Goal: Task Accomplishment & Management: Use online tool/utility

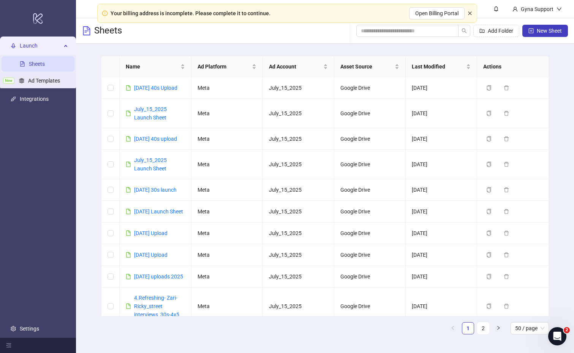
click at [469, 14] on icon "close" at bounding box center [470, 13] width 5 height 5
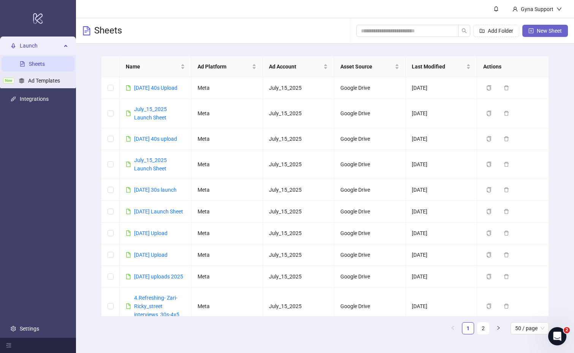
click at [543, 30] on span "New Sheet" at bounding box center [549, 31] width 25 height 6
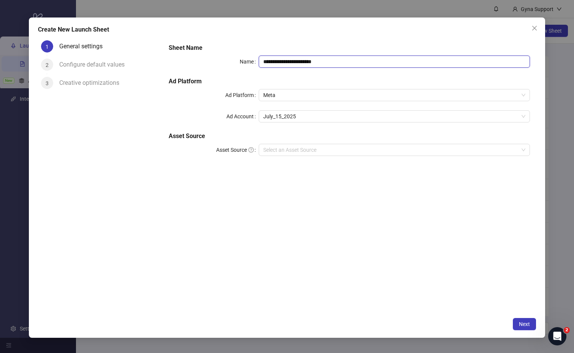
drag, startPoint x: 323, startPoint y: 60, endPoint x: 236, endPoint y: 62, distance: 87.1
click at [236, 62] on div "**********" at bounding box center [350, 61] width 362 height 12
type input "**********"
click at [383, 257] on div "**********" at bounding box center [350, 175] width 374 height 276
click at [333, 149] on input "Asset Source" at bounding box center [390, 149] width 255 height 11
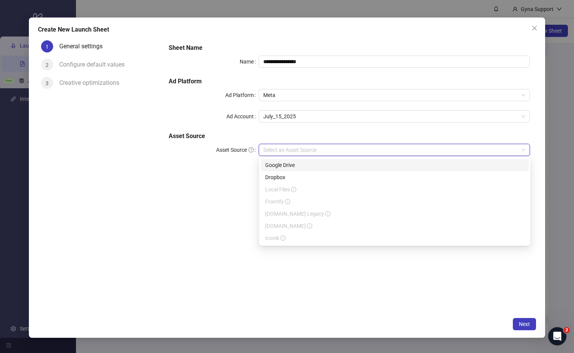
click at [293, 164] on div "Google Drive" at bounding box center [394, 165] width 259 height 8
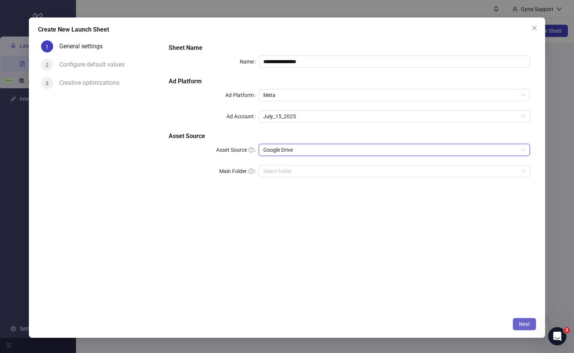
click at [531, 327] on button "Next" at bounding box center [524, 324] width 23 height 12
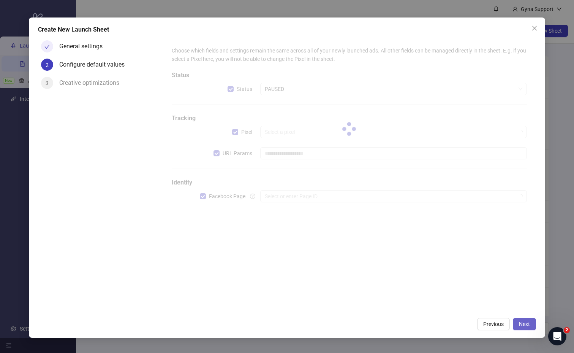
type input "**********"
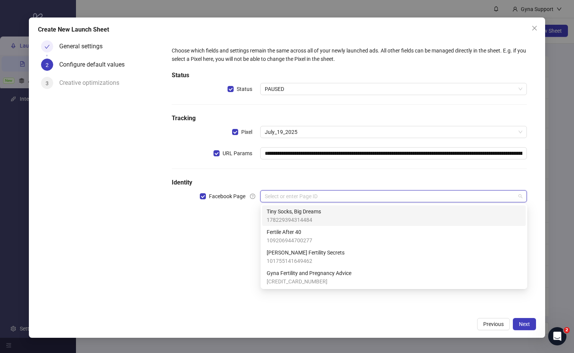
click at [310, 191] on input "search" at bounding box center [390, 195] width 251 height 11
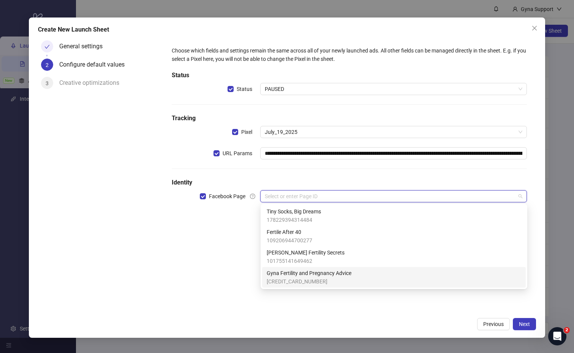
click at [321, 277] on span "[CREDIT_CARD_NUMBER]" at bounding box center [309, 281] width 85 height 8
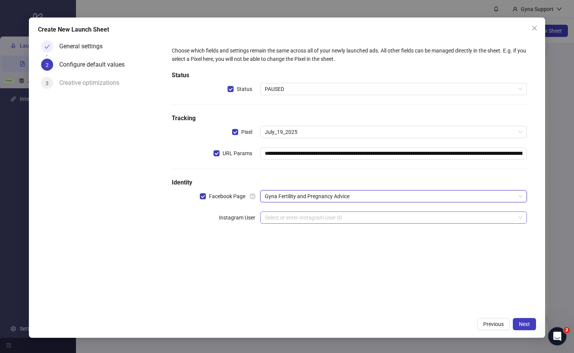
click at [282, 215] on input "search" at bounding box center [390, 217] width 251 height 11
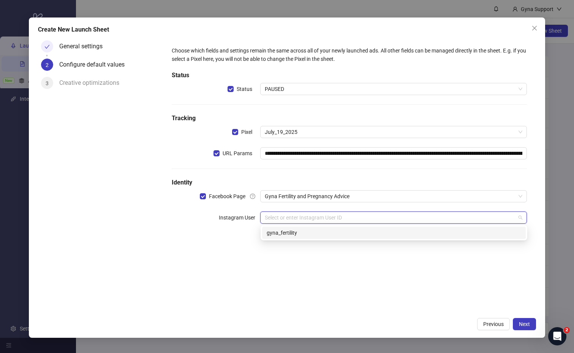
click at [284, 238] on div "gyna_fertility" at bounding box center [394, 233] width 264 height 12
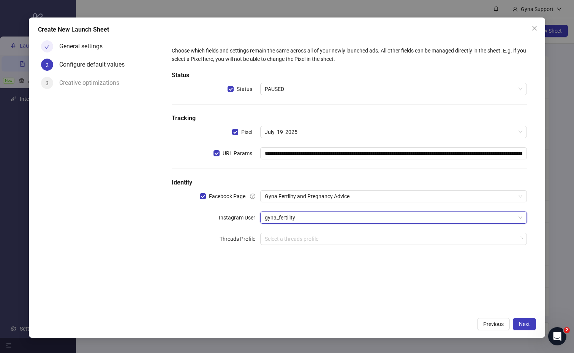
drag, startPoint x: 369, startPoint y: 295, endPoint x: 376, endPoint y: 293, distance: 7.0
click at [369, 295] on div "**********" at bounding box center [350, 175] width 374 height 276
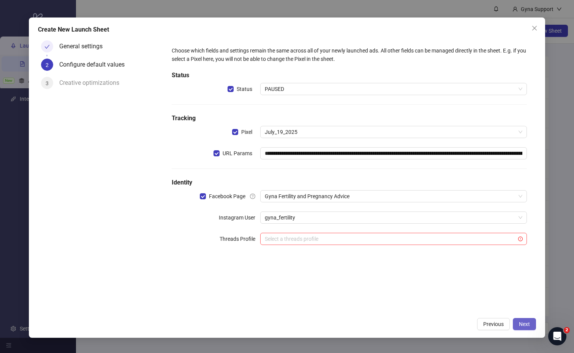
click at [523, 324] on span "Next" at bounding box center [524, 324] width 11 height 6
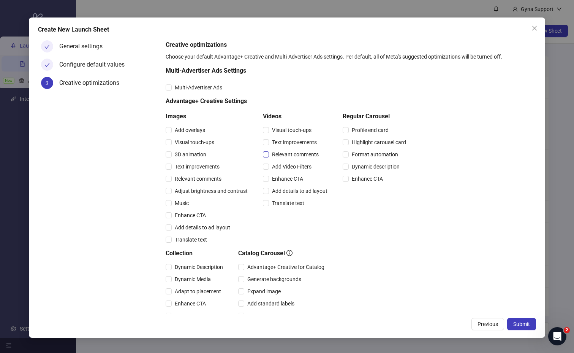
click at [292, 154] on span "Relevant comments" at bounding box center [295, 154] width 53 height 8
click at [292, 141] on span "Text improvements" at bounding box center [294, 142] width 51 height 8
click at [527, 325] on span "Submit" at bounding box center [522, 324] width 17 height 6
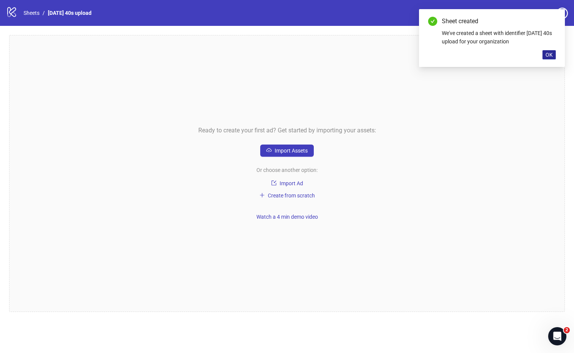
click at [551, 56] on span "OK" at bounding box center [549, 55] width 7 height 6
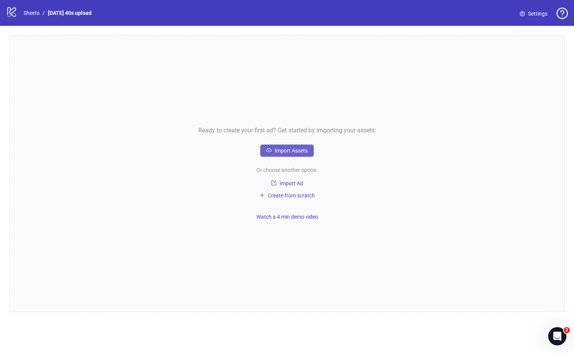
drag, startPoint x: 281, startPoint y: 144, endPoint x: 280, endPoint y: 151, distance: 7.2
click at [281, 144] on div "Ready to create your first ad? Get started by importing your assets: Import Ass…" at bounding box center [287, 173] width 556 height 277
click at [280, 151] on span "Import Assets" at bounding box center [291, 150] width 33 height 6
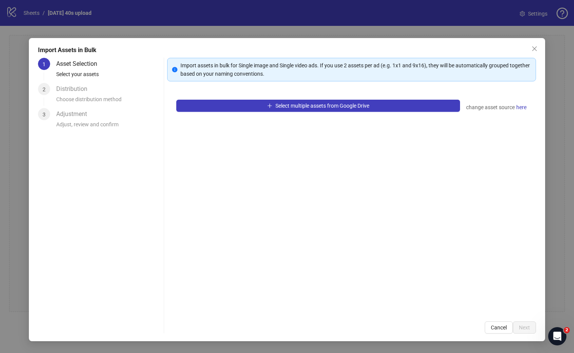
click at [324, 116] on div "Select multiple assets from Google Drive change asset source here" at bounding box center [351, 201] width 369 height 222
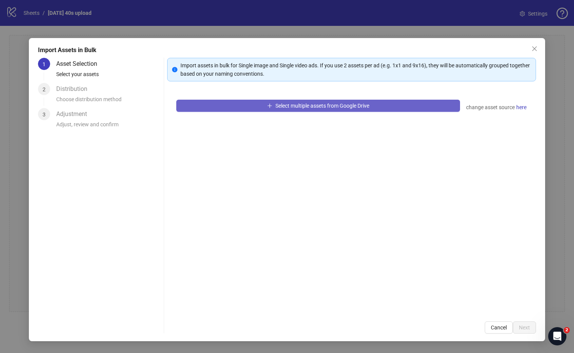
click at [315, 108] on span "Select multiple assets from Google Drive" at bounding box center [323, 106] width 94 height 6
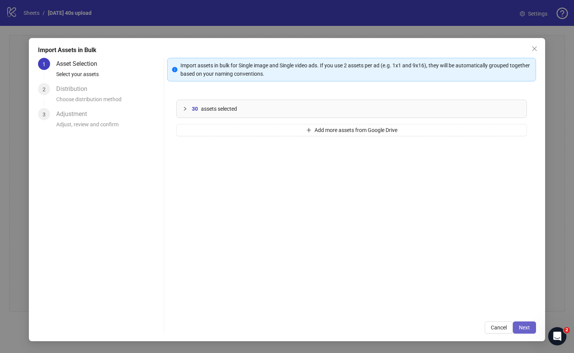
click at [531, 328] on button "Next" at bounding box center [524, 327] width 23 height 12
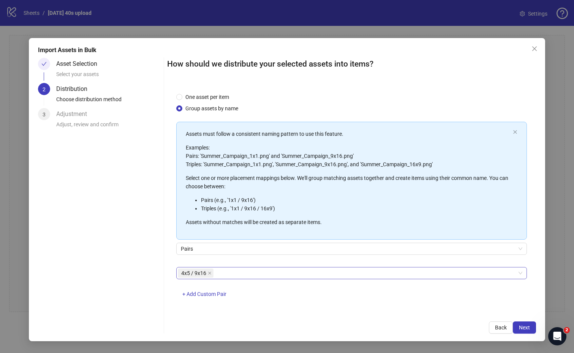
scroll to position [3, 0]
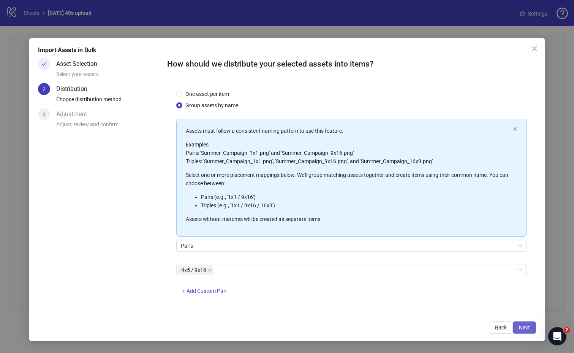
click at [534, 330] on button "Next" at bounding box center [524, 327] width 23 height 12
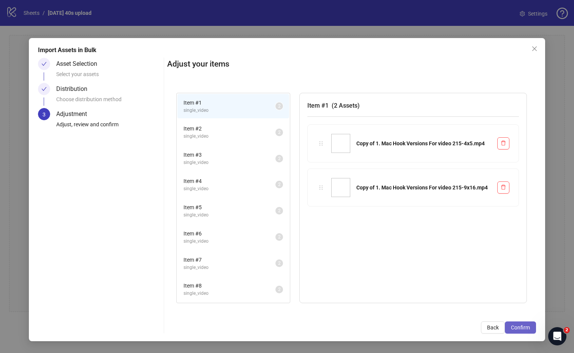
click at [530, 328] on span "Confirm" at bounding box center [520, 327] width 19 height 6
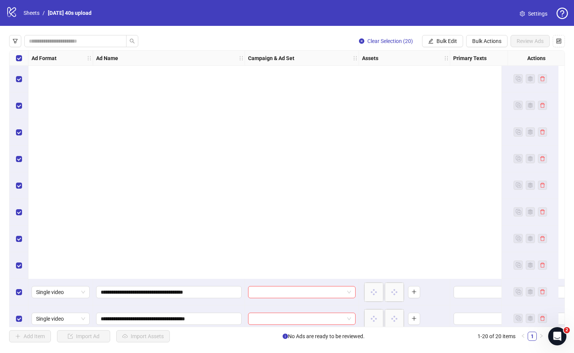
scroll to position [274, 0]
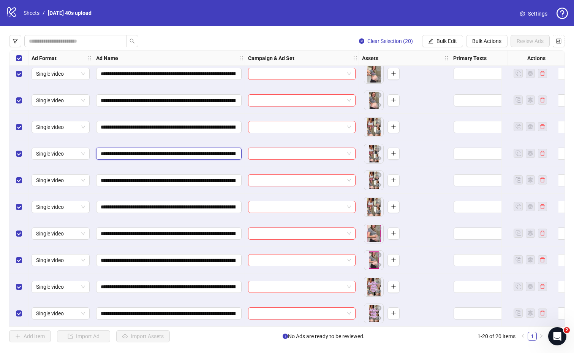
click at [199, 151] on input "**********" at bounding box center [168, 153] width 135 height 8
click at [399, 124] on button "button" at bounding box center [394, 127] width 12 height 12
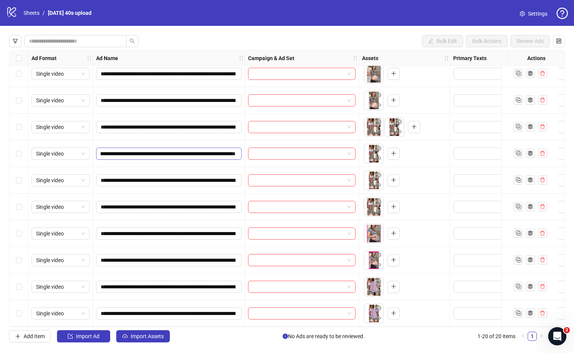
scroll to position [0, 0]
click at [546, 152] on button "button" at bounding box center [542, 153] width 9 height 9
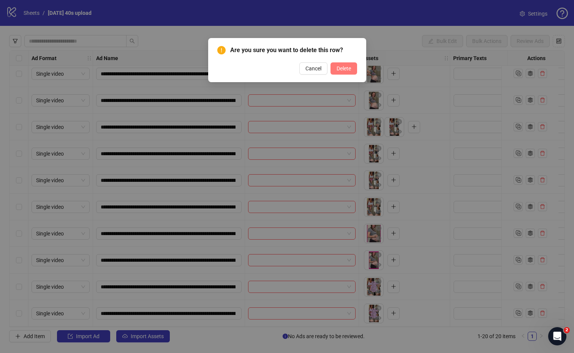
click at [350, 65] on button "Delete" at bounding box center [344, 68] width 27 height 12
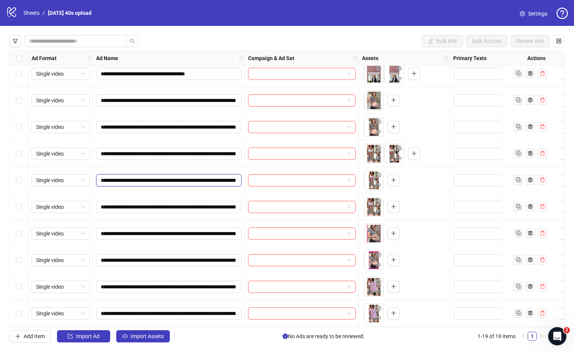
click at [180, 178] on input "**********" at bounding box center [168, 180] width 135 height 8
click at [395, 205] on icon "plus" at bounding box center [393, 206] width 5 height 5
click at [400, 199] on icon "close-circle" at bounding box center [399, 201] width 5 height 5
click at [395, 204] on icon "plus" at bounding box center [393, 206] width 5 height 5
click at [544, 177] on icon "delete" at bounding box center [542, 179] width 5 height 5
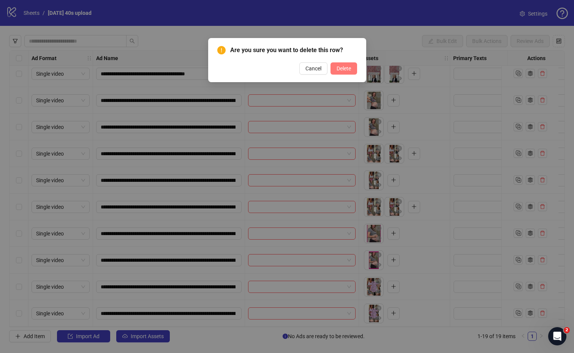
click at [334, 68] on button "Delete" at bounding box center [344, 68] width 27 height 12
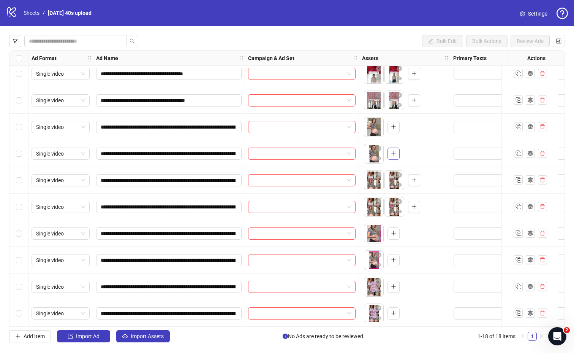
scroll to position [220, 0]
click at [167, 150] on input "**********" at bounding box center [168, 153] width 135 height 8
click at [393, 126] on icon "plus" at bounding box center [393, 126] width 5 height 5
click at [543, 153] on icon "delete" at bounding box center [542, 153] width 5 height 5
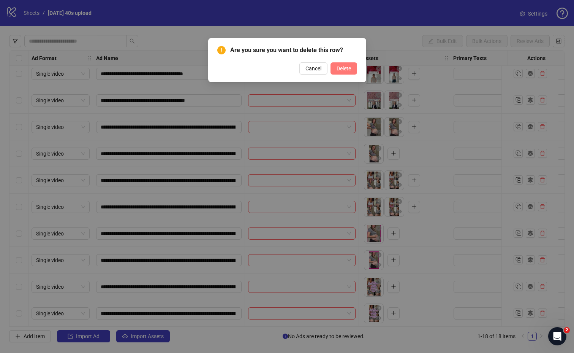
click at [342, 66] on span "Delete" at bounding box center [344, 68] width 14 height 6
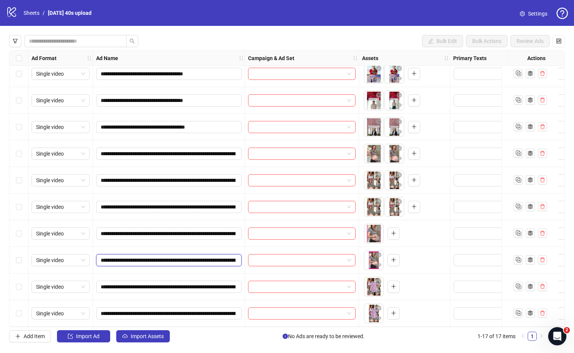
click at [226, 257] on input "**********" at bounding box center [168, 260] width 135 height 8
click at [398, 231] on button "button" at bounding box center [394, 233] width 12 height 12
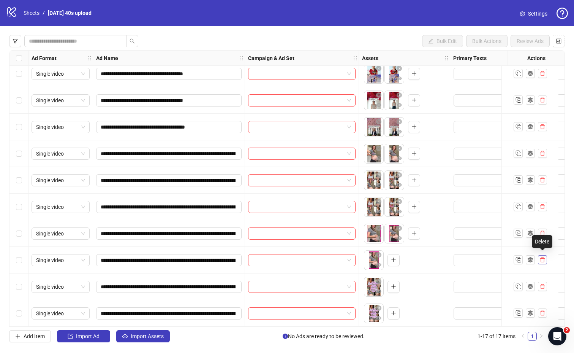
click at [543, 257] on icon "delete" at bounding box center [542, 259] width 5 height 5
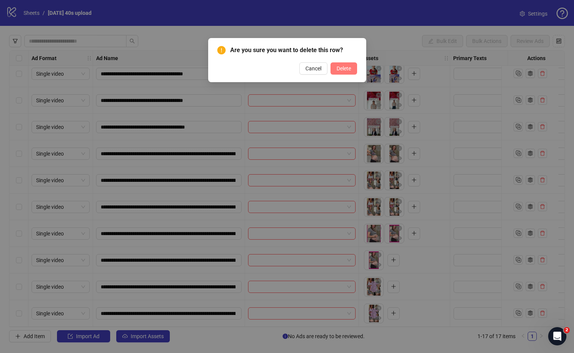
click at [346, 69] on span "Delete" at bounding box center [344, 68] width 14 height 6
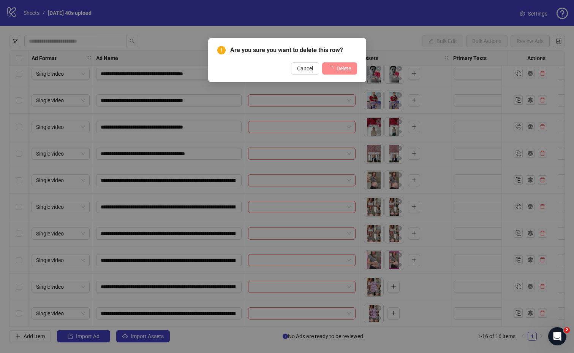
scroll to position [168, 0]
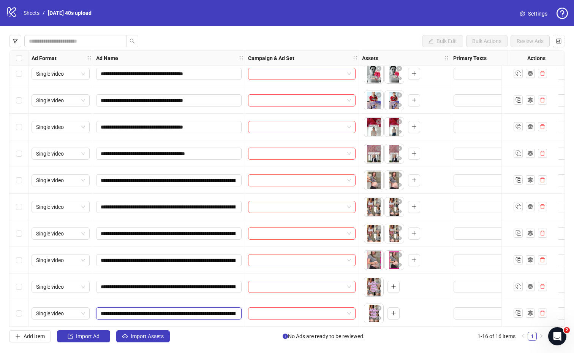
click at [178, 312] on input "**********" at bounding box center [168, 313] width 135 height 8
click at [391, 284] on icon "plus" at bounding box center [393, 286] width 5 height 5
click at [544, 312] on icon "delete" at bounding box center [542, 312] width 5 height 5
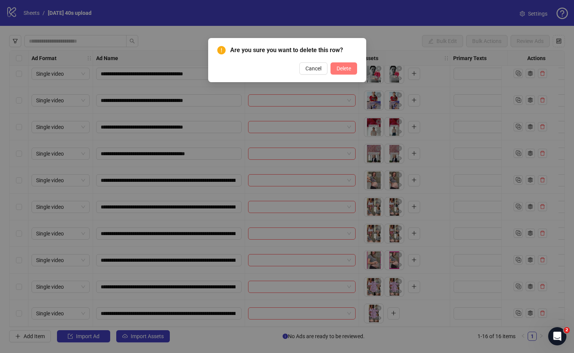
click at [347, 70] on span "Delete" at bounding box center [344, 68] width 14 height 6
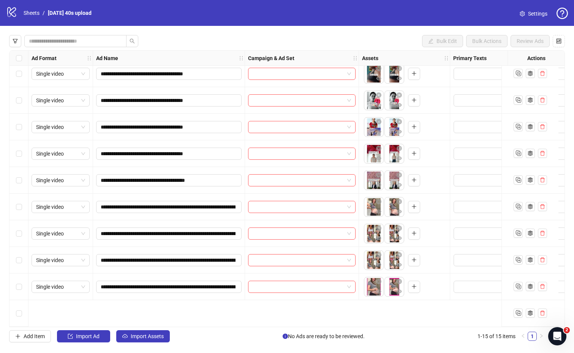
scroll to position [0, 0]
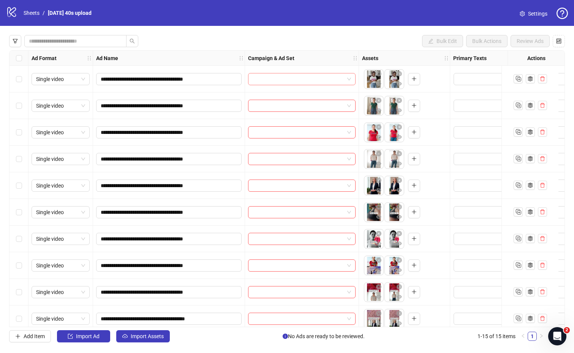
click at [306, 80] on input "search" at bounding box center [299, 78] width 92 height 11
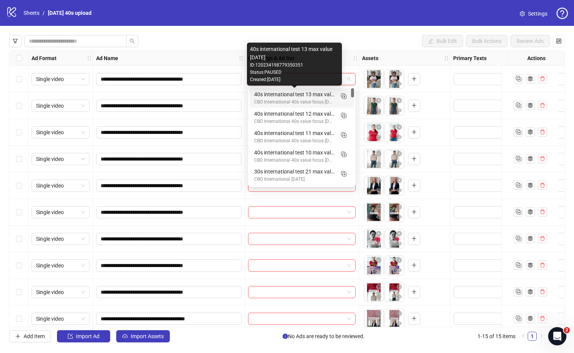
click at [311, 95] on div "40s international test 13 max value [DATE]" at bounding box center [294, 94] width 80 height 8
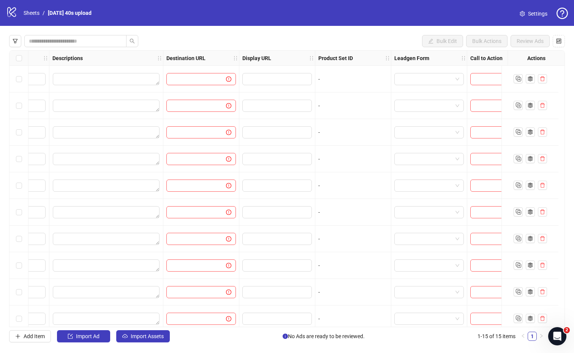
scroll to position [0, 618]
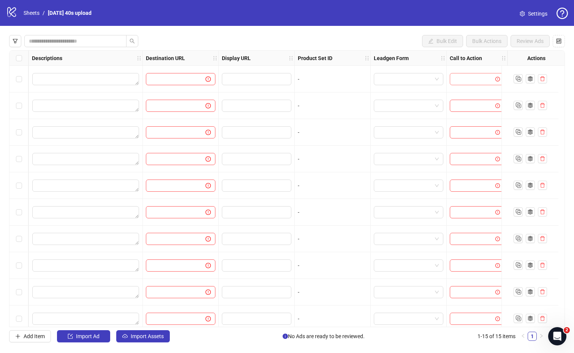
click at [457, 81] on input "search" at bounding box center [474, 78] width 38 height 11
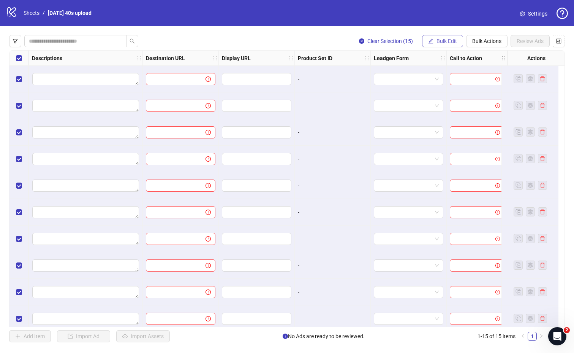
click at [443, 38] on span "Bulk Edit" at bounding box center [447, 41] width 21 height 6
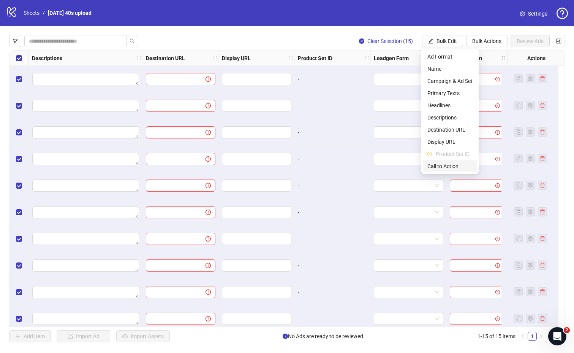
click at [438, 168] on span "Call to Action" at bounding box center [450, 166] width 45 height 8
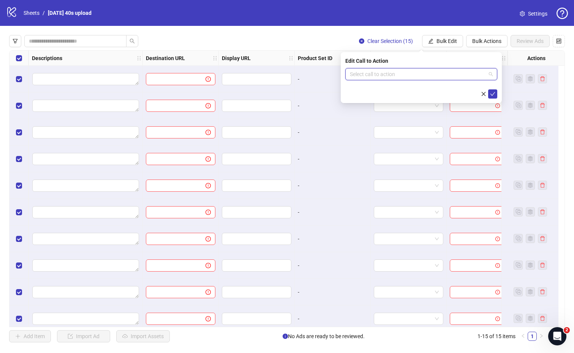
click at [389, 71] on input "search" at bounding box center [418, 73] width 136 height 11
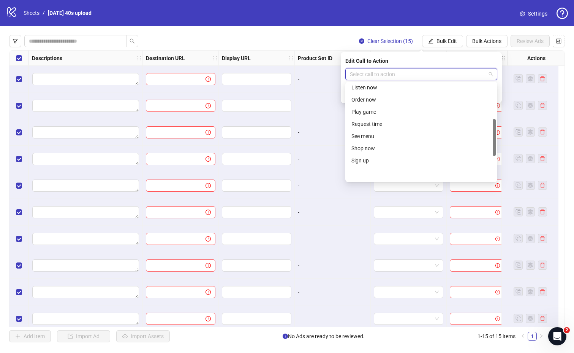
scroll to position [87, 0]
click at [372, 112] on div "Learn more" at bounding box center [422, 112] width 140 height 8
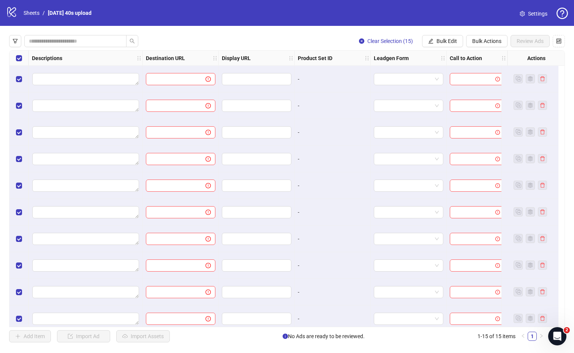
drag, startPoint x: 334, startPoint y: 38, endPoint x: 342, endPoint y: 37, distance: 8.0
click at [334, 38] on div "Clear Selection (15) Bulk Edit Bulk Actions Review Ads" at bounding box center [287, 41] width 556 height 12
click at [439, 47] on div "Clear Selection (15) Bulk Edit Bulk Actions Review Ads Ad Format Ad Name Campai…" at bounding box center [287, 188] width 574 height 325
drag, startPoint x: 438, startPoint y: 43, endPoint x: 434, endPoint y: 51, distance: 9.0
click at [438, 43] on span "Bulk Edit" at bounding box center [447, 41] width 21 height 6
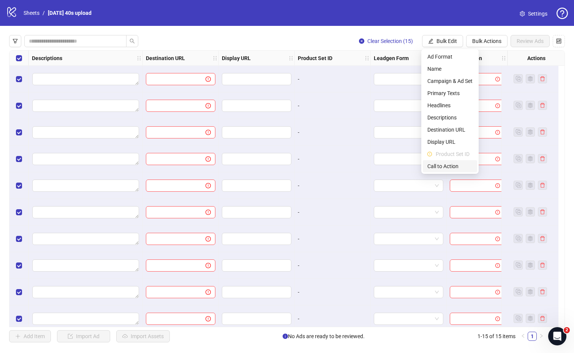
click at [456, 168] on span "Call to Action" at bounding box center [450, 166] width 45 height 8
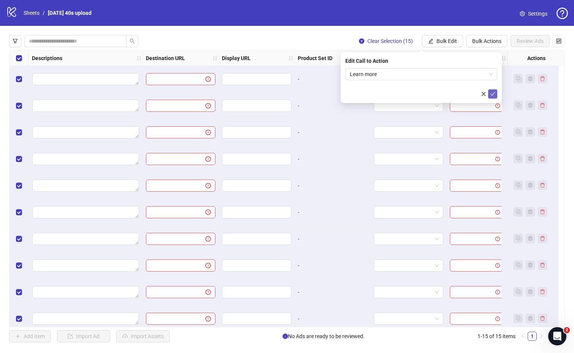
click at [495, 95] on icon "check" at bounding box center [492, 93] width 5 height 5
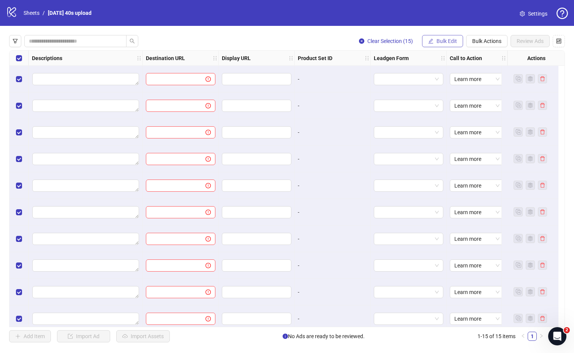
click at [447, 40] on span "Bulk Edit" at bounding box center [447, 41] width 21 height 6
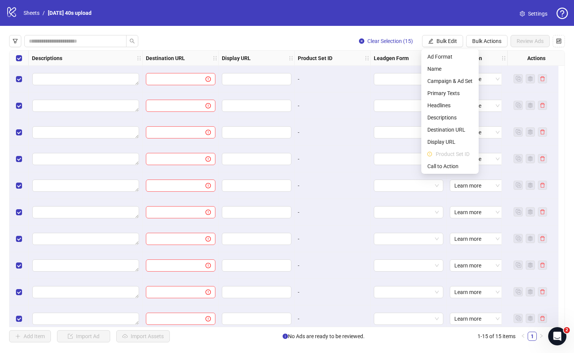
drag, startPoint x: 403, startPoint y: 21, endPoint x: 331, endPoint y: 40, distance: 73.8
click at [402, 22] on div "logo/logo-mobile Sheets / [DATE] 40s upload Settings" at bounding box center [287, 13] width 574 height 26
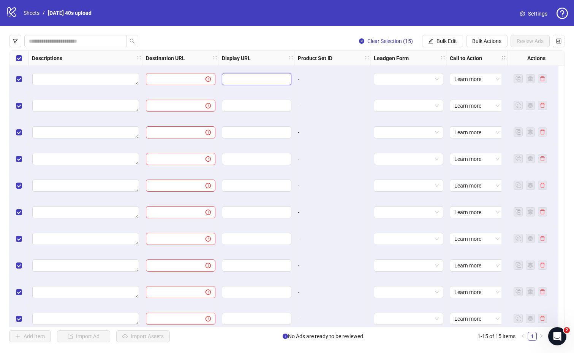
click at [241, 79] on input "text" at bounding box center [256, 79] width 59 height 8
type input "********"
click at [437, 37] on button "Bulk Edit" at bounding box center [442, 41] width 41 height 12
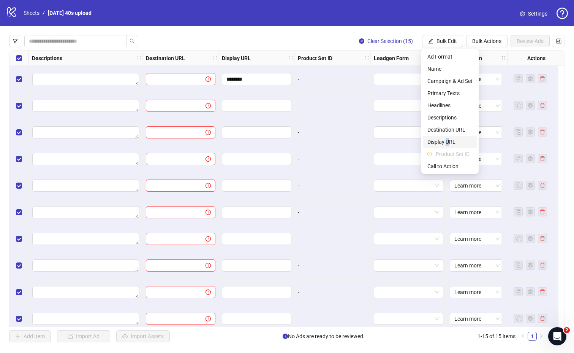
click at [448, 143] on span "Display URL" at bounding box center [450, 142] width 45 height 8
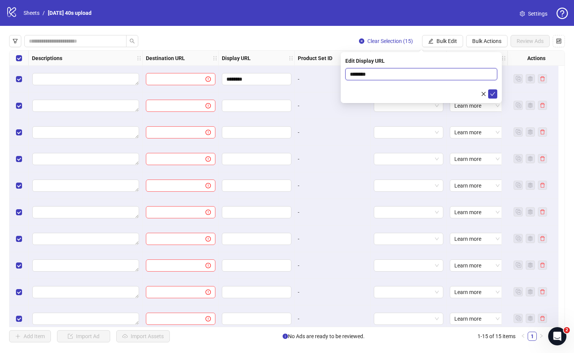
drag, startPoint x: 387, startPoint y: 73, endPoint x: 314, endPoint y: 68, distance: 73.6
click at [314, 68] on body "logo/logo-mobile Sheets / [DATE] 40s upload Settings Clear Selection (15) Bulk …" at bounding box center [287, 176] width 574 height 353
type input "********"
click at [493, 93] on icon "check" at bounding box center [492, 93] width 5 height 5
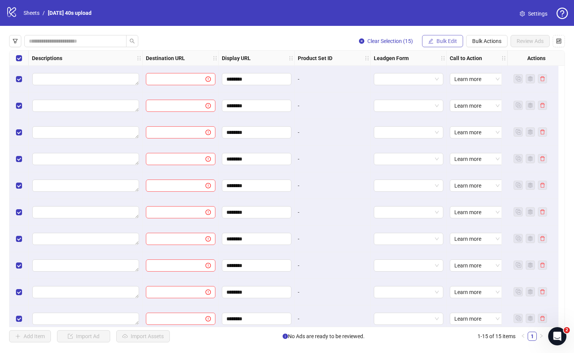
click at [437, 41] on span "Bulk Edit" at bounding box center [447, 41] width 21 height 6
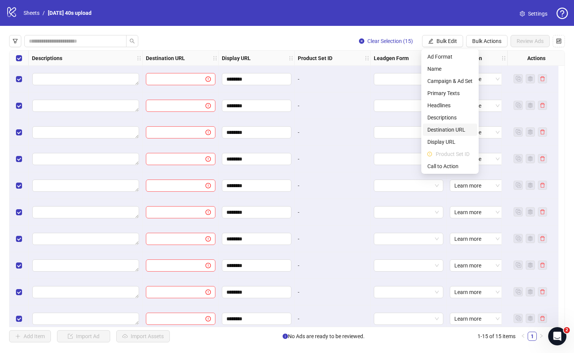
click at [441, 128] on span "Destination URL" at bounding box center [450, 129] width 45 height 8
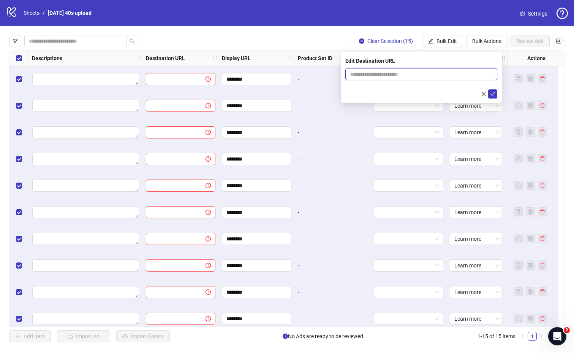
click at [383, 69] on span at bounding box center [422, 74] width 152 height 12
type input "**********"
click at [491, 95] on icon "check" at bounding box center [492, 93] width 5 height 5
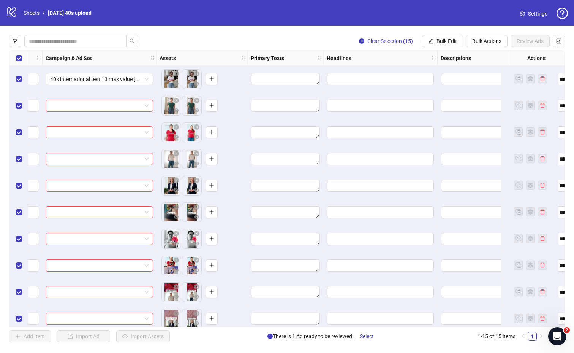
scroll to position [0, 0]
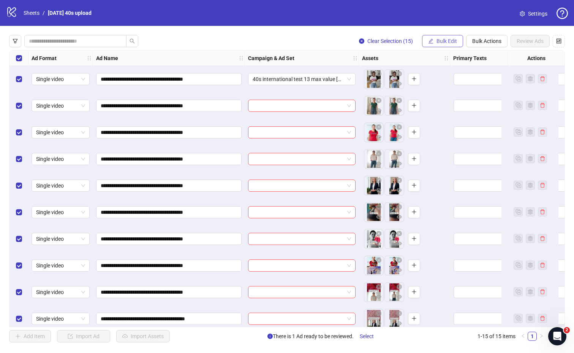
click at [449, 44] on button "Bulk Edit" at bounding box center [442, 41] width 41 height 12
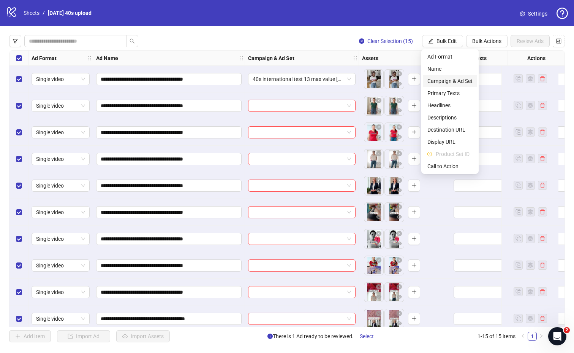
click at [447, 82] on span "Campaign & Ad Set" at bounding box center [450, 81] width 45 height 8
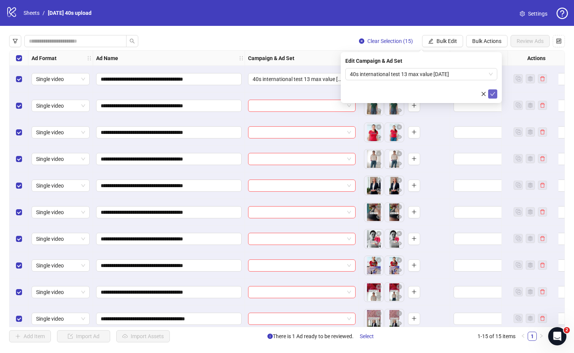
click at [494, 94] on icon "check" at bounding box center [492, 93] width 5 height 5
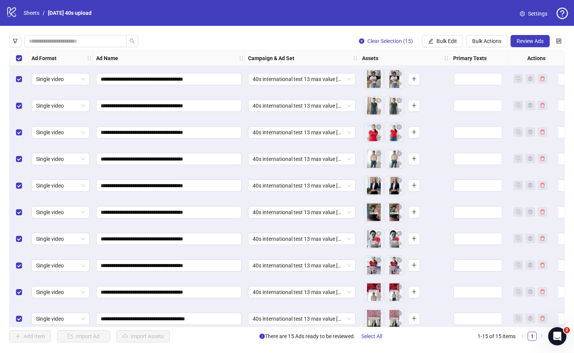
scroll to position [0, 86]
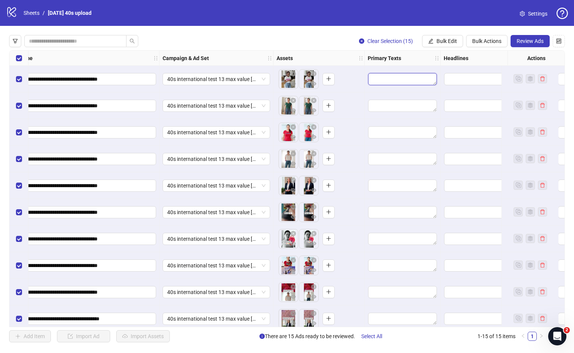
click at [392, 79] on textarea "Edit values" at bounding box center [402, 79] width 69 height 12
click at [444, 41] on span "Bulk Edit" at bounding box center [447, 41] width 21 height 6
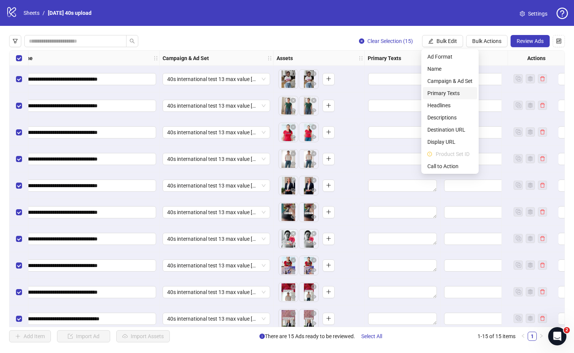
click at [445, 93] on span "Primary Texts" at bounding box center [450, 93] width 45 height 8
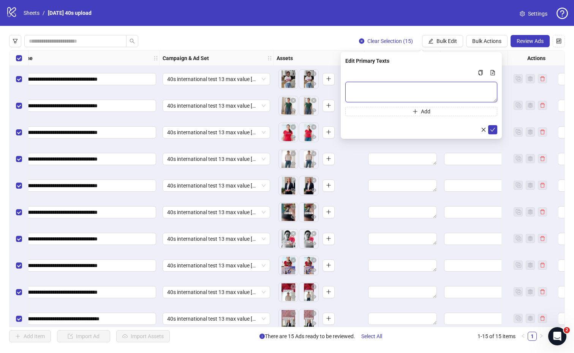
click at [386, 88] on textarea "Multi-text input container - paste or copy values" at bounding box center [422, 92] width 152 height 21
paste textarea "**********"
type textarea "**********"
click at [298, 31] on div "**********" at bounding box center [287, 188] width 574 height 325
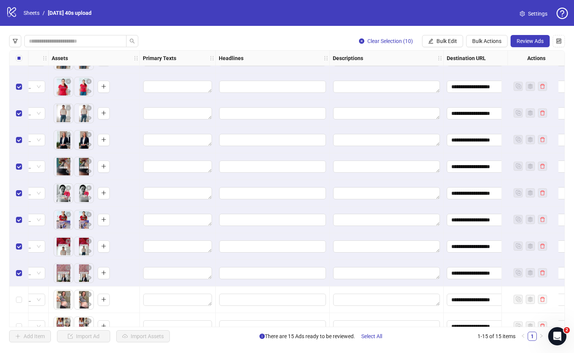
scroll to position [46, 298]
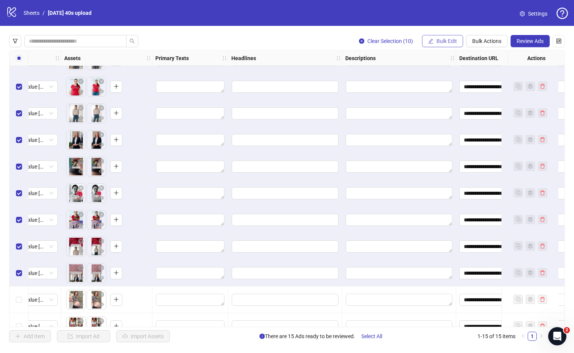
click at [443, 41] on span "Bulk Edit" at bounding box center [447, 41] width 21 height 6
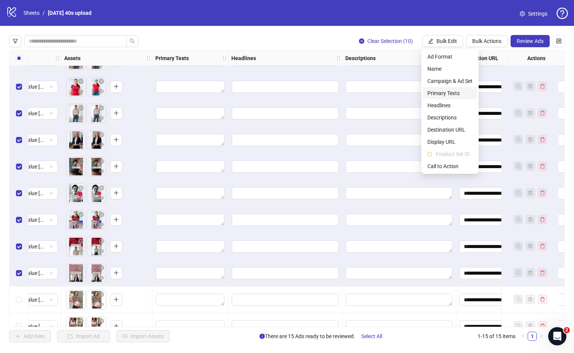
click at [447, 94] on span "Primary Texts" at bounding box center [450, 93] width 45 height 8
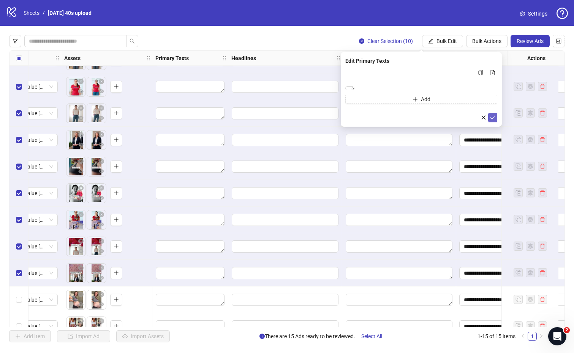
click at [492, 120] on icon "check" at bounding box center [492, 117] width 5 height 5
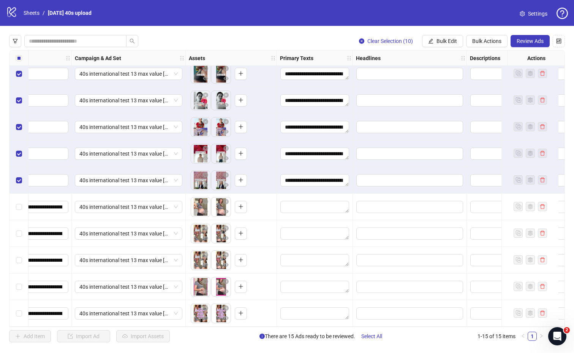
scroll to position [141, 171]
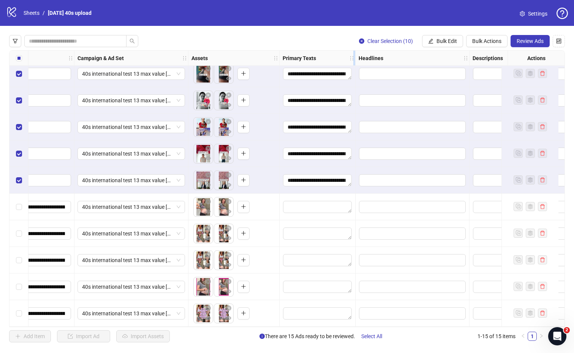
click at [353, 55] on div "Primary Texts" at bounding box center [318, 58] width 76 height 15
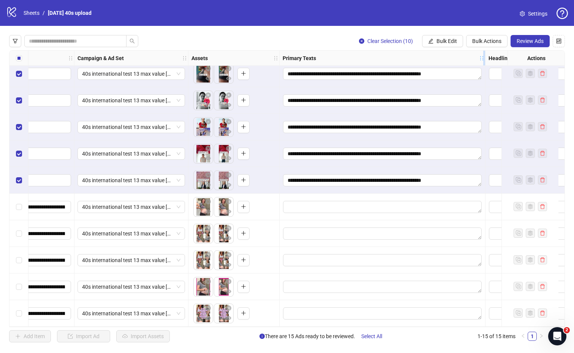
drag, startPoint x: 354, startPoint y: 54, endPoint x: 484, endPoint y: 55, distance: 130.0
click at [484, 55] on div "Resize Primary Texts column" at bounding box center [484, 58] width 2 height 15
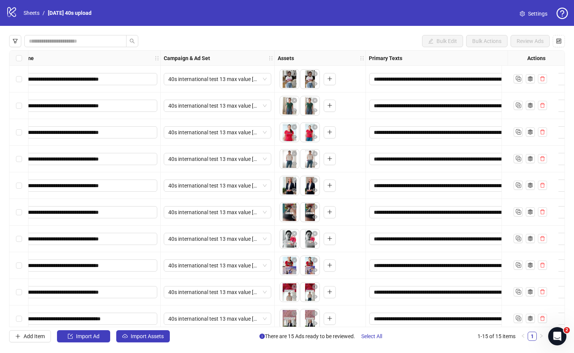
scroll to position [0, 85]
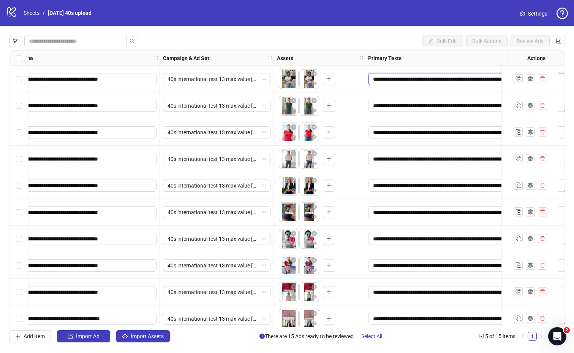
click at [391, 78] on textarea "**********" at bounding box center [468, 79] width 199 height 12
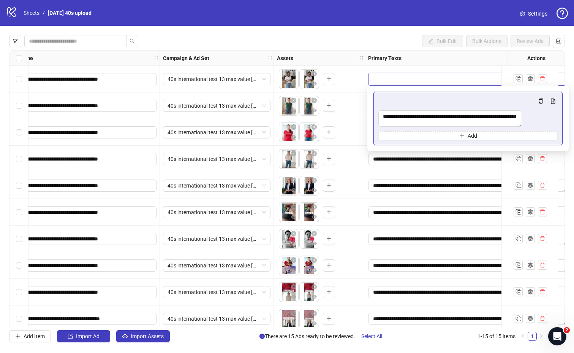
click at [368, 83] on div "**********" at bounding box center [468, 79] width 206 height 27
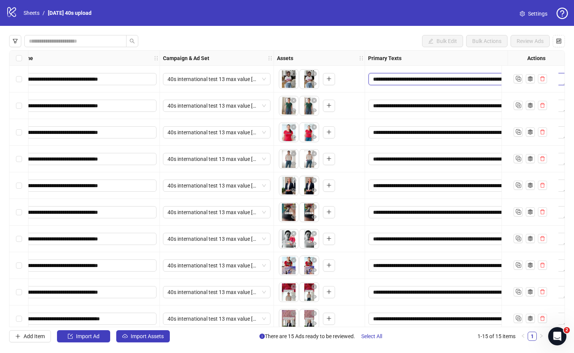
click at [385, 80] on textarea "**********" at bounding box center [468, 79] width 199 height 12
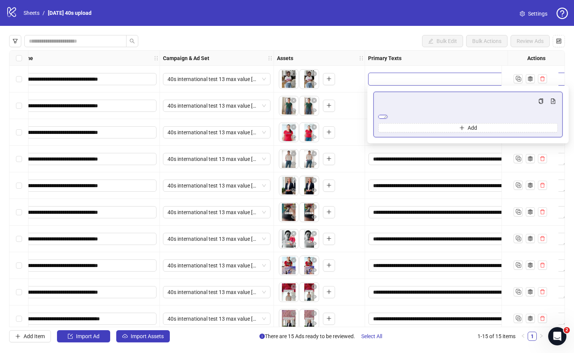
click at [388, 119] on textarea "**********" at bounding box center [383, 117] width 9 height 4
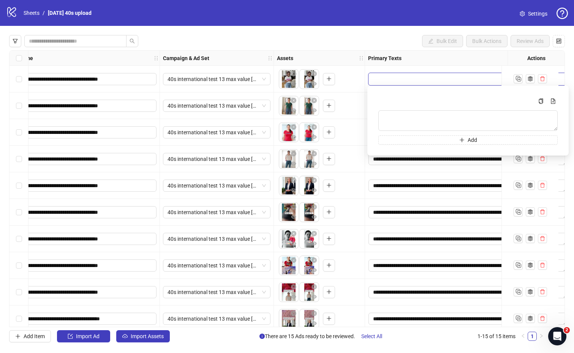
click at [364, 42] on div "Bulk Edit Bulk Actions Review Ads" at bounding box center [287, 41] width 556 height 12
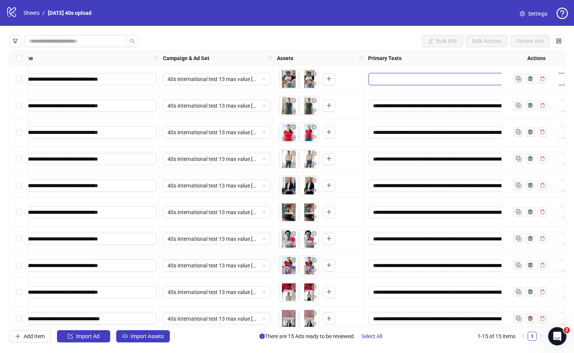
drag, startPoint x: 384, startPoint y: 73, endPoint x: 382, endPoint y: 78, distance: 5.5
click at [384, 73] on textarea "Edit values" at bounding box center [468, 79] width 199 height 12
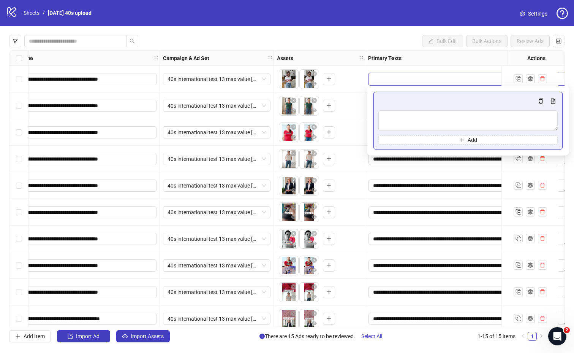
type textarea "**********"
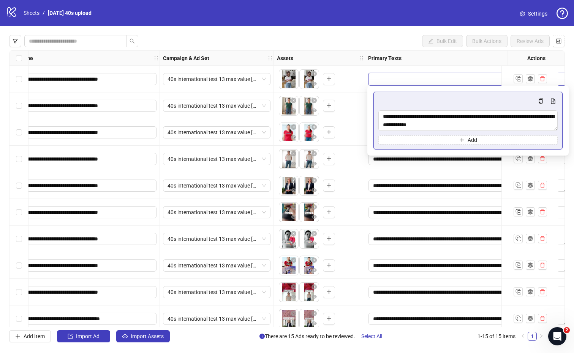
click at [380, 50] on div "**********" at bounding box center [287, 188] width 574 height 325
